Goal: Task Accomplishment & Management: Manage account settings

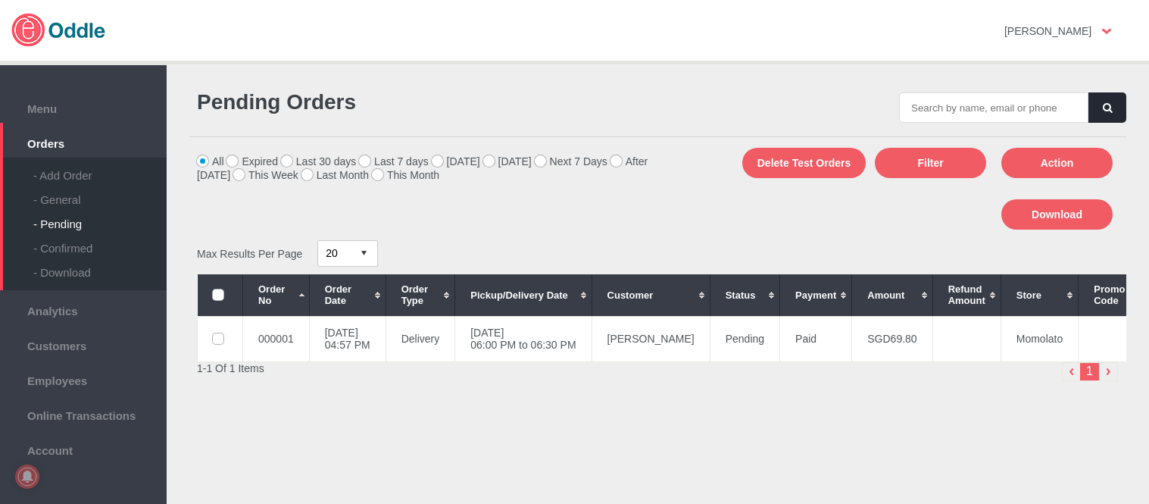
click at [65, 192] on div "- General" at bounding box center [99, 194] width 133 height 24
type input "000001"
click at [1100, 95] on button "button" at bounding box center [1107, 107] width 38 height 30
click at [527, 333] on td "03 Sep 2025, Wed 06:00 PM to 06:30 PM" at bounding box center [523, 338] width 136 height 45
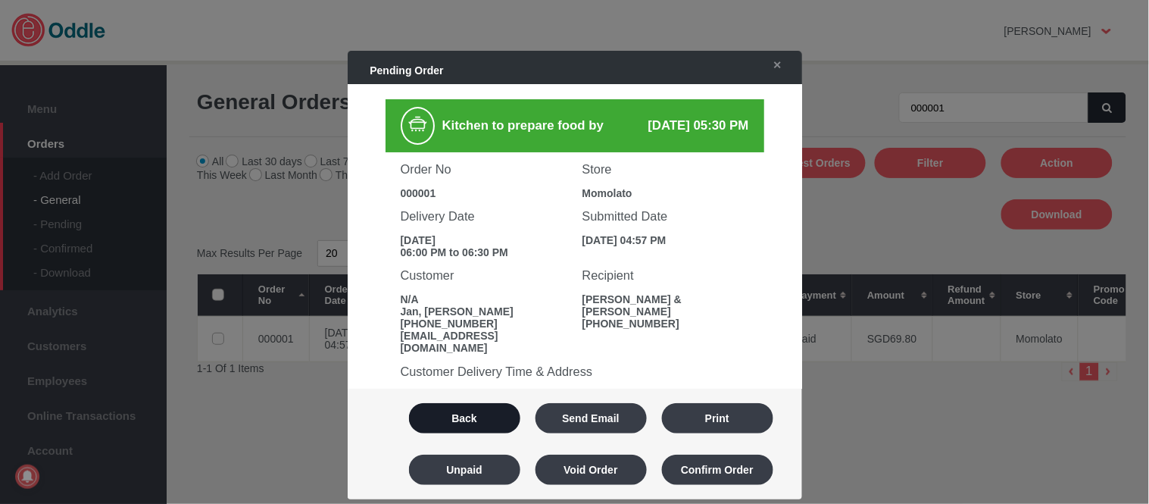
click at [473, 417] on button "Back" at bounding box center [464, 418] width 111 height 30
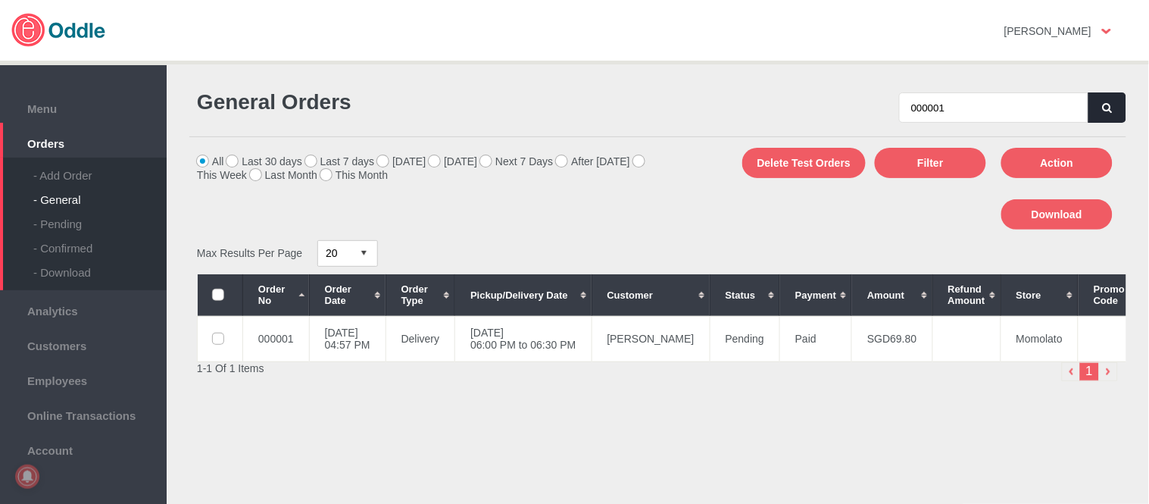
click at [564, 205] on div "General Orders 000001 All Last 30 days Last 7 days Today Tomorrow Next 7 Days A…" at bounding box center [658, 286] width 952 height 421
click at [592, 348] on td "03 Sep 2025, Wed 06:00 PM to 06:30 PM" at bounding box center [523, 338] width 136 height 45
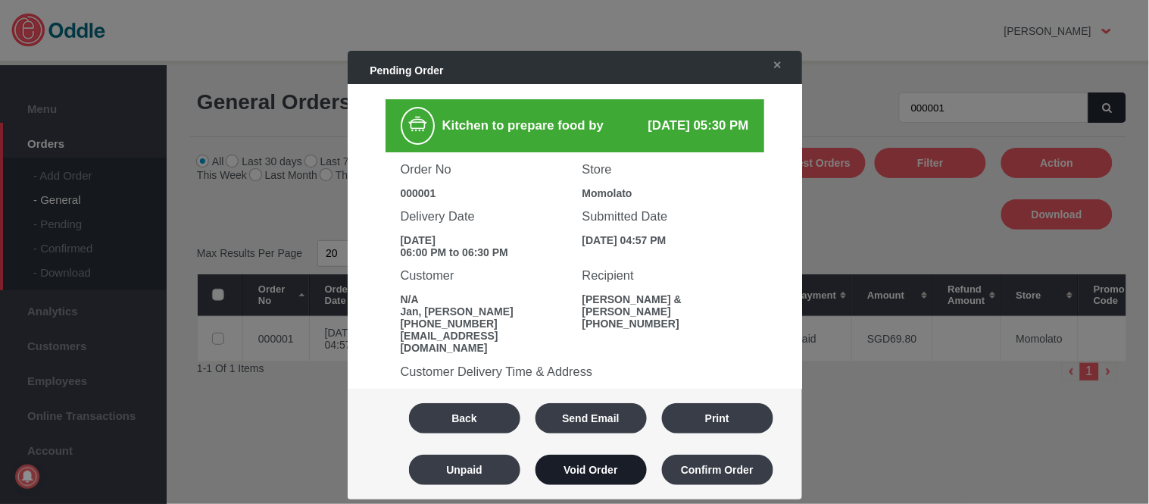
click at [635, 465] on button "Void Order" at bounding box center [591, 469] width 111 height 30
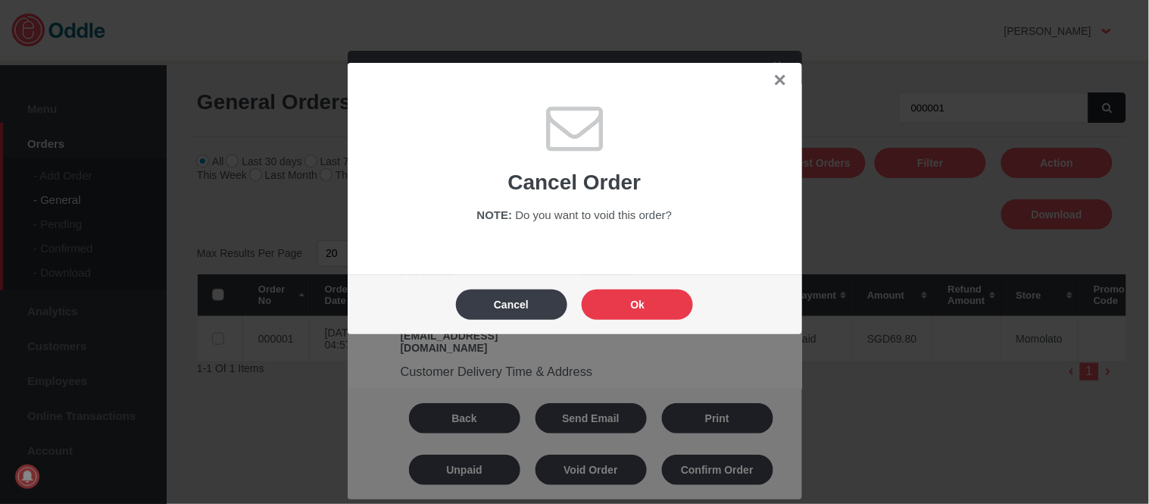
click at [646, 304] on button "Ok" at bounding box center [637, 304] width 111 height 30
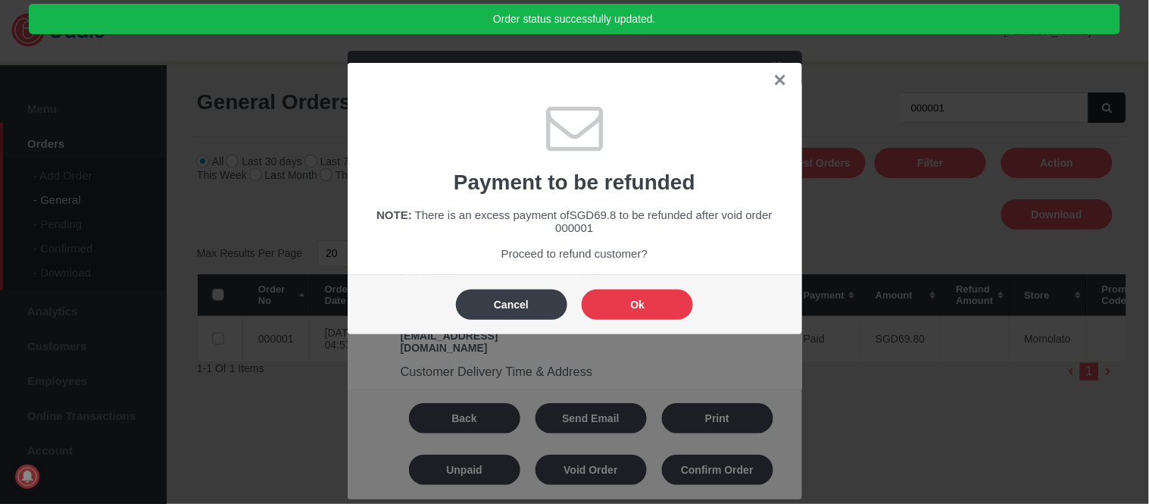
click at [646, 304] on button "Ok" at bounding box center [637, 304] width 111 height 30
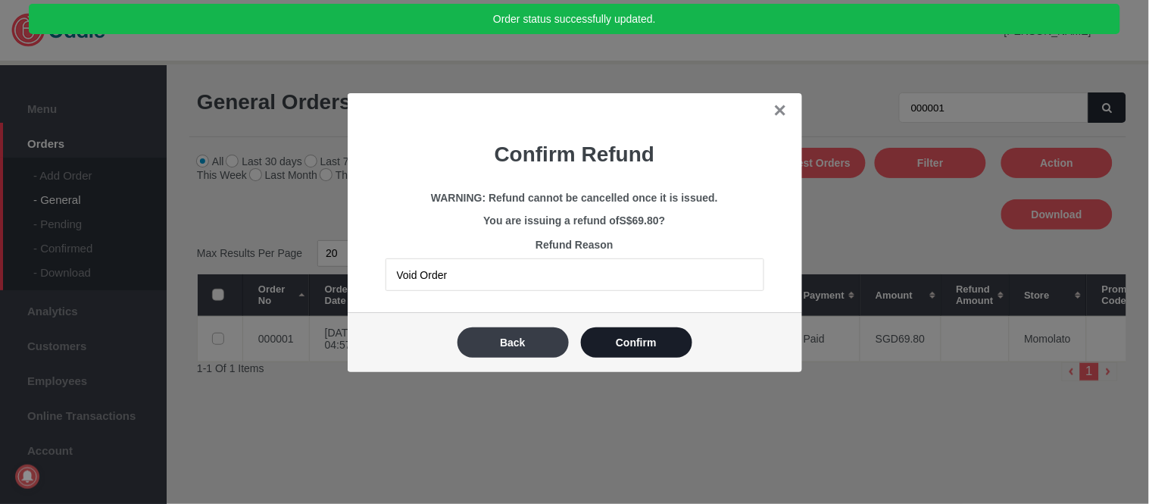
click at [645, 341] on button "Confirm" at bounding box center [636, 342] width 111 height 30
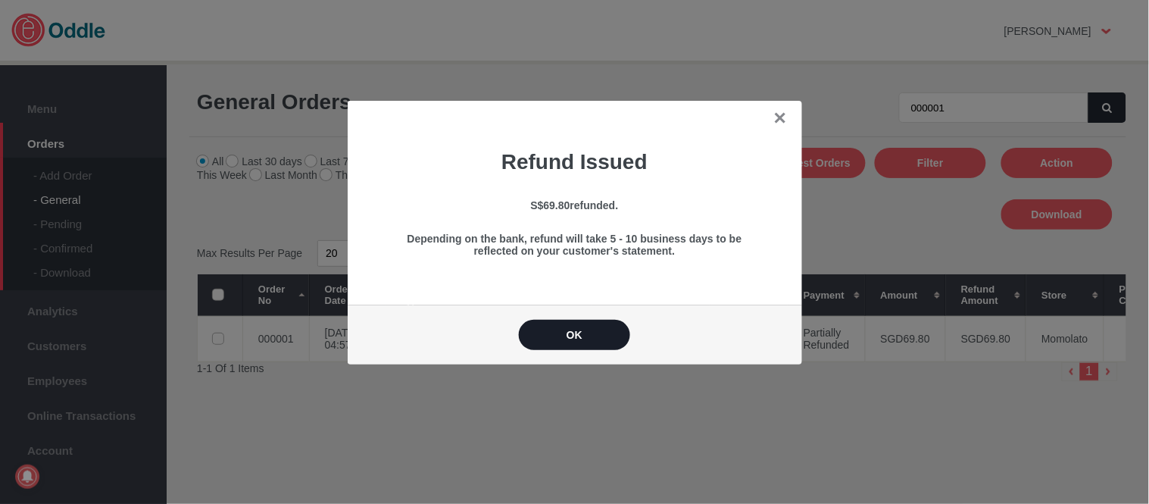
click at [592, 335] on button "OK" at bounding box center [574, 335] width 111 height 30
